Goal: Task Accomplishment & Management: Manage account settings

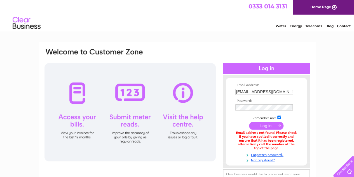
click at [270, 124] on input "submit" at bounding box center [266, 126] width 34 height 8
drag, startPoint x: 287, startPoint y: 90, endPoint x: 174, endPoint y: 84, distance: 113.3
click at [326, 28] on div "Email Address: edi-accounts@safestay.com Password:" at bounding box center [330, 25] width 8 height 6
click at [244, 94] on input "text" at bounding box center [265, 91] width 58 height 7
